Goal: Information Seeking & Learning: Learn about a topic

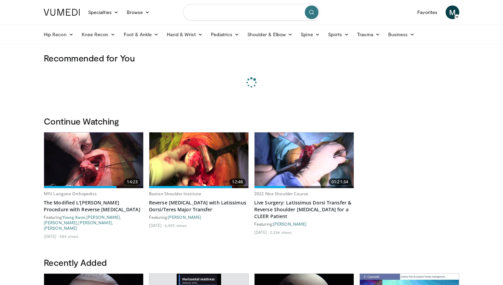
click at [210, 12] on input "Search topics, interventions" at bounding box center [251, 12] width 137 height 16
type input "**********"
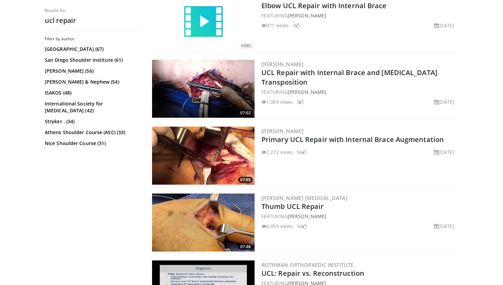
scroll to position [488, 0]
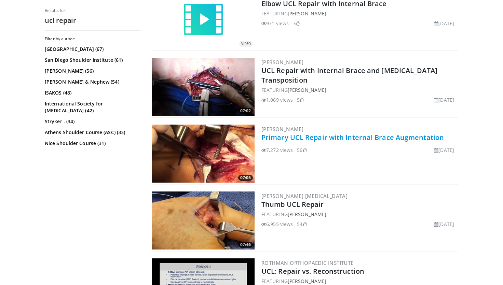
click at [291, 135] on link "Primary UCL Repair with Internal Brace Augmentation" at bounding box center [352, 137] width 183 height 9
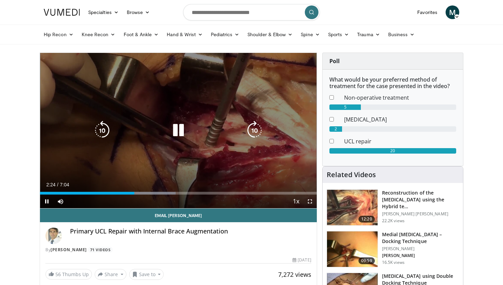
click at [177, 137] on icon "Video Player" at bounding box center [178, 130] width 19 height 19
click at [174, 135] on icon "Video Player" at bounding box center [178, 130] width 19 height 19
click at [175, 130] on icon "Video Player" at bounding box center [178, 130] width 19 height 19
click at [178, 132] on icon "Video Player" at bounding box center [178, 130] width 19 height 19
click at [174, 136] on icon "Video Player" at bounding box center [178, 130] width 19 height 19
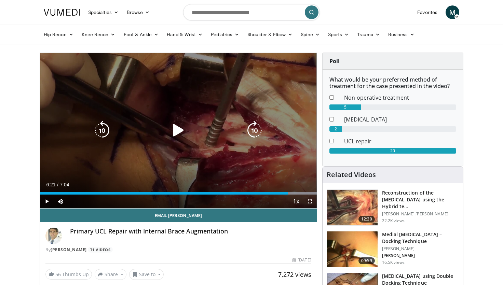
click at [180, 130] on icon "Video Player" at bounding box center [178, 130] width 19 height 19
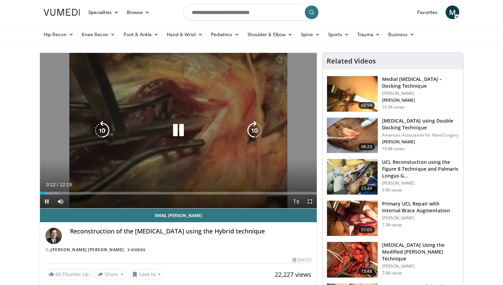
click at [176, 135] on icon "Video Player" at bounding box center [178, 130] width 19 height 19
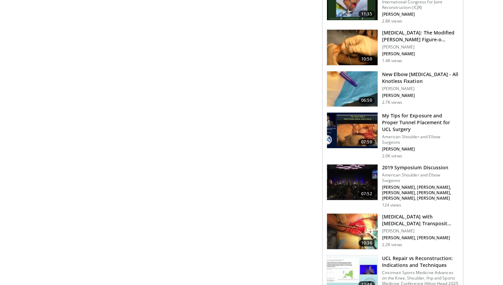
scroll to position [641, 0]
